Goal: Check status: Check status

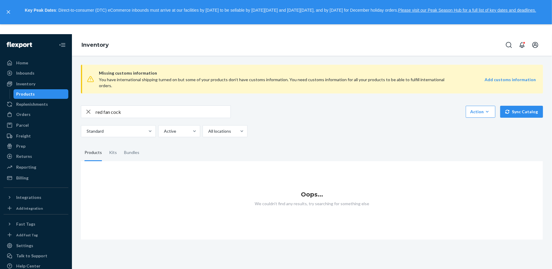
click at [143, 111] on input "red fan cock" at bounding box center [163, 112] width 135 height 12
click at [40, 86] on div "Inventory" at bounding box center [35, 84] width 63 height 8
click at [98, 112] on input "red fan" at bounding box center [163, 112] width 135 height 12
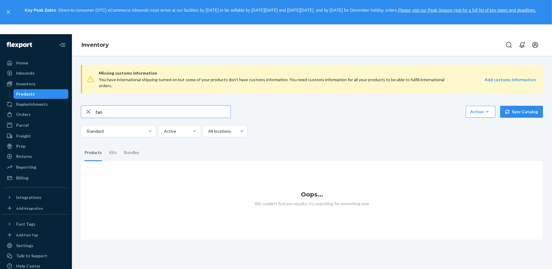
type input "fan"
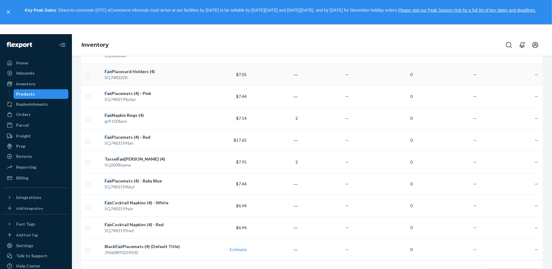
scroll to position [201, 0]
click at [179, 227] on div "SQ7483199red" at bounding box center [150, 229] width 91 height 6
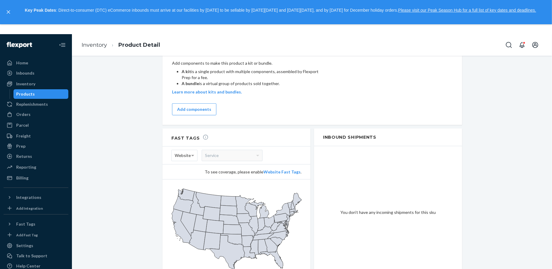
scroll to position [453, 0]
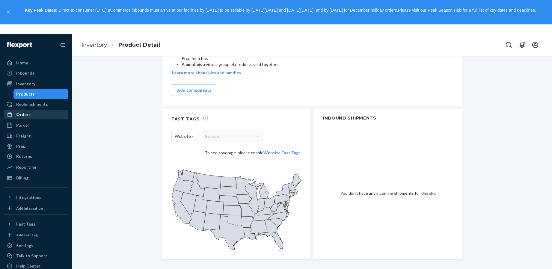
click at [22, 111] on div "Orders" at bounding box center [23, 114] width 14 height 6
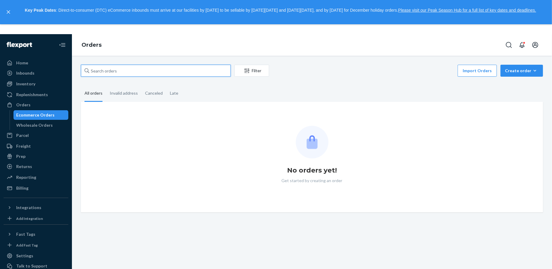
click at [116, 69] on input "text" at bounding box center [156, 71] width 150 height 12
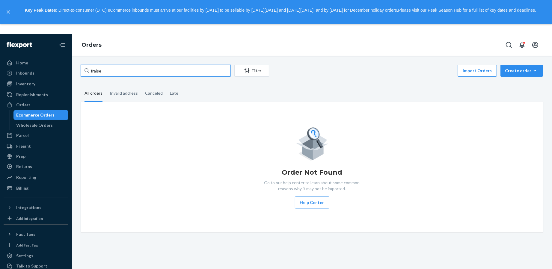
type input "fraise"
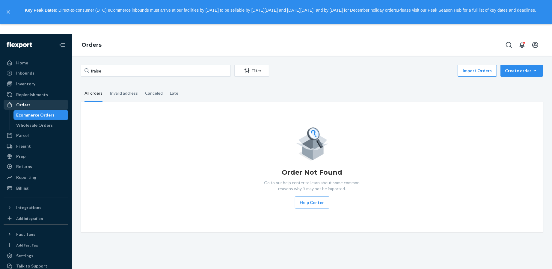
click at [30, 109] on div "Orders" at bounding box center [35, 105] width 63 height 8
click at [33, 63] on div "Home" at bounding box center [35, 63] width 63 height 8
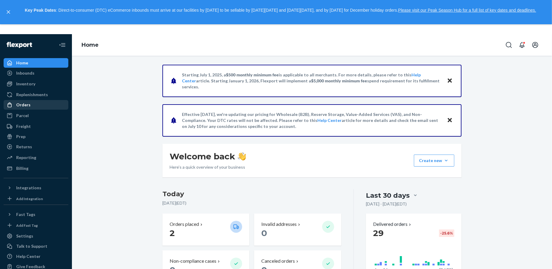
click at [25, 105] on div "Orders" at bounding box center [23, 105] width 14 height 6
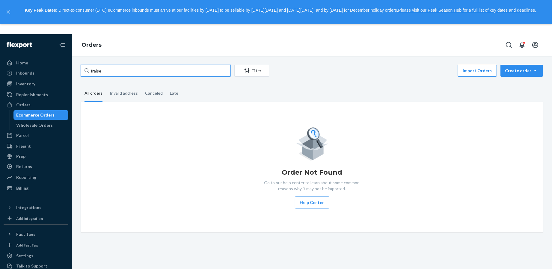
click at [155, 73] on input "fraise" at bounding box center [156, 71] width 150 height 12
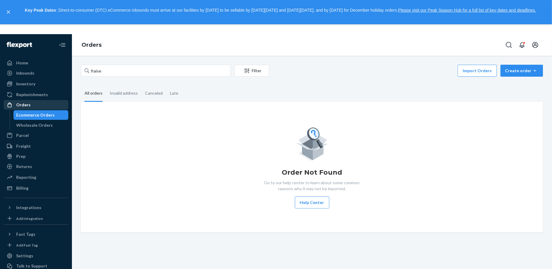
click at [45, 103] on div "Orders" at bounding box center [35, 105] width 63 height 8
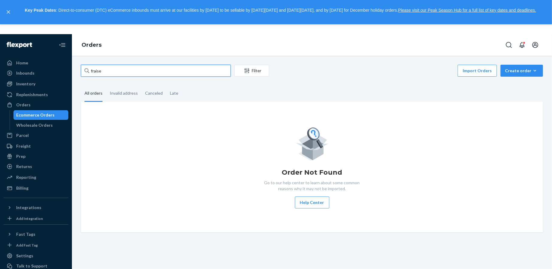
click at [127, 68] on input "fraise" at bounding box center [156, 71] width 150 height 12
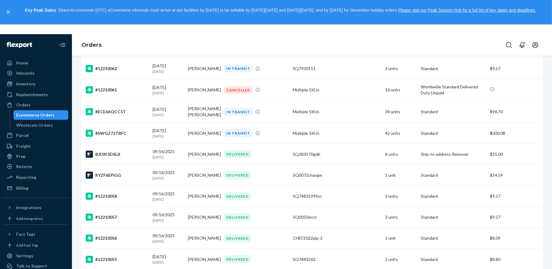
scroll to position [280, 0]
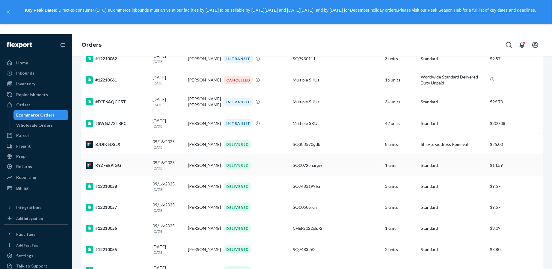
click at [131, 167] on div "RYZF6EPIGG" at bounding box center [117, 165] width 62 height 7
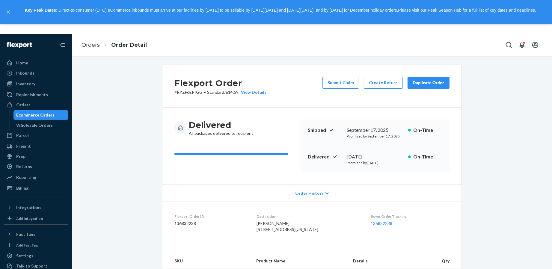
scroll to position [161, 0]
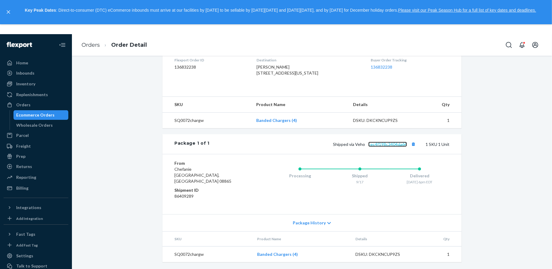
click at [389, 147] on link "cec4f198c3404da64" at bounding box center [387, 144] width 39 height 5
click at [49, 103] on div "Orders" at bounding box center [35, 105] width 63 height 8
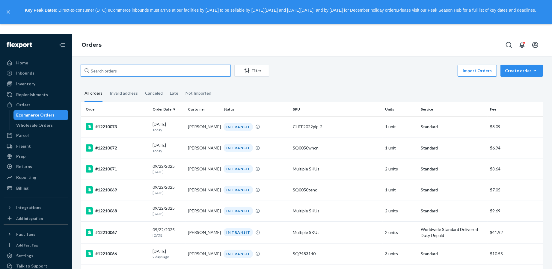
click at [141, 74] on input "text" at bounding box center [156, 71] width 150 height 12
paste input "12210051"
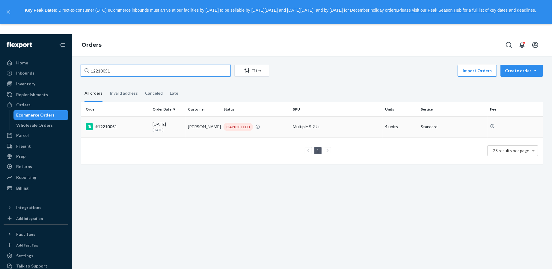
type input "12210051"
click at [143, 127] on div "#12210051" at bounding box center [117, 126] width 62 height 7
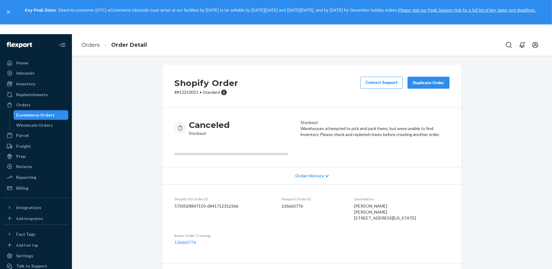
scroll to position [66, 0]
